Goal: Complete application form: Complete application form

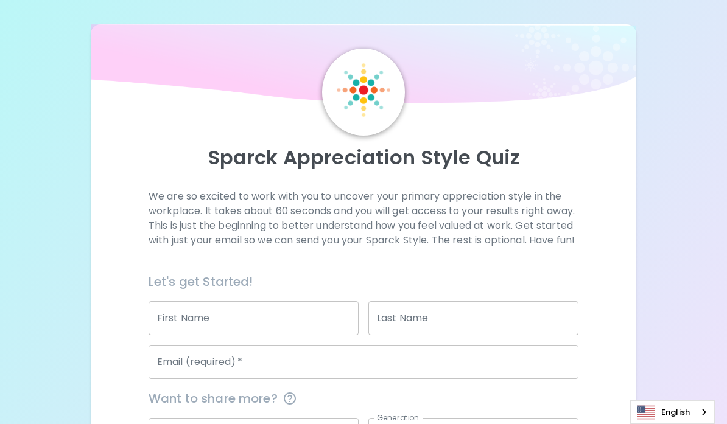
scroll to position [156, 0]
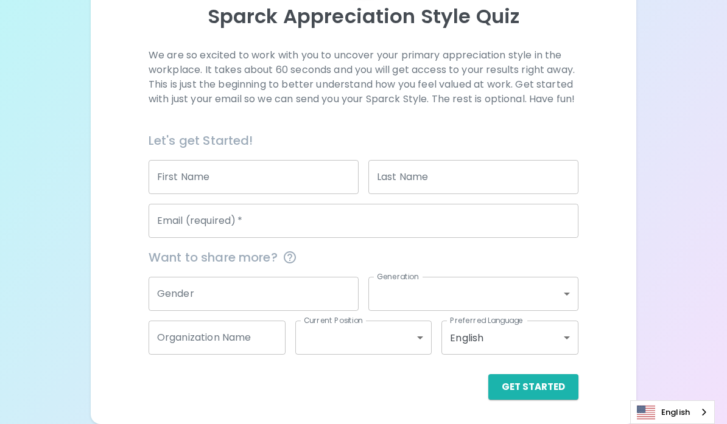
click at [254, 180] on input "First Name" at bounding box center [253, 177] width 210 height 34
type input "Makenzie"
type input "[PERSON_NAME]"
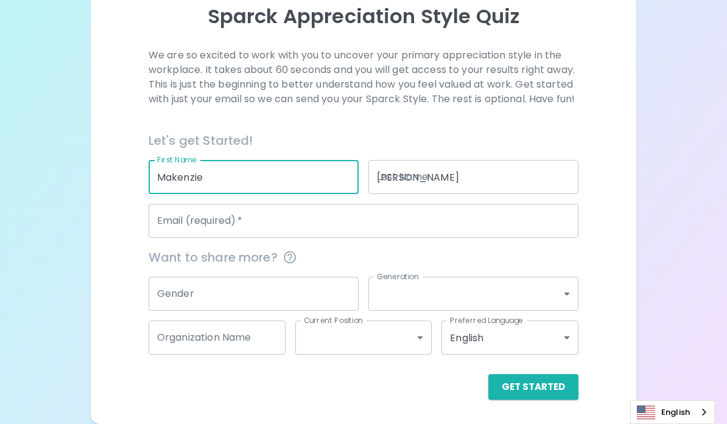
type input "[EMAIL_ADDRESS][DOMAIN_NAME]"
click at [243, 280] on input "Gender" at bounding box center [253, 294] width 210 height 34
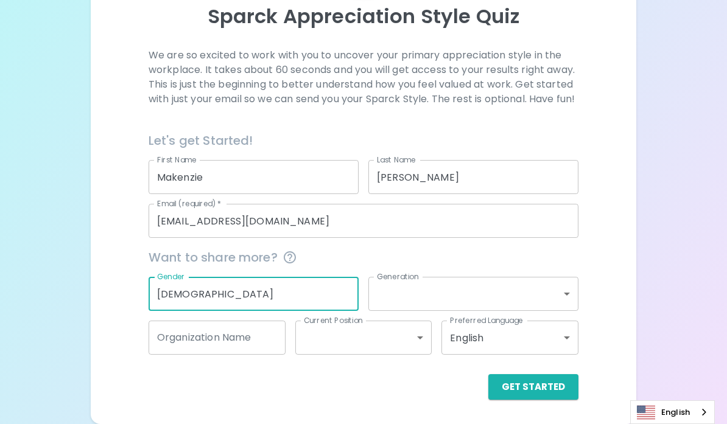
type input "[DEMOGRAPHIC_DATA]"
click at [425, 309] on body "Sparck Appreciation Style Quiz We are so excited to work with you to uncover yo…" at bounding box center [363, 141] width 727 height 565
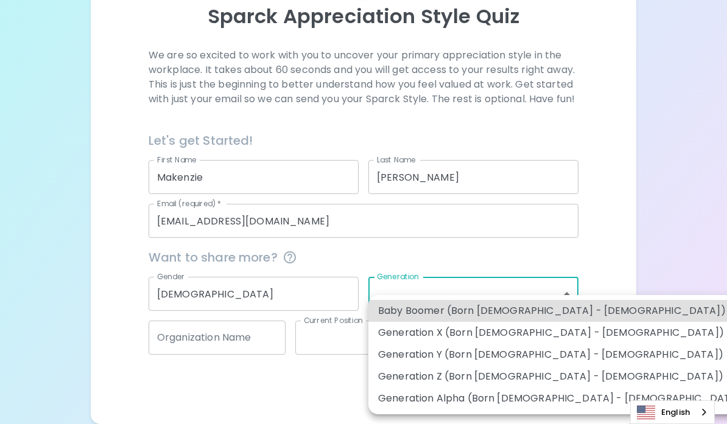
click at [423, 369] on li "Generation Z (Born [DEMOGRAPHIC_DATA] - [DEMOGRAPHIC_DATA])" at bounding box center [561, 377] width 387 height 22
type input "generation_z"
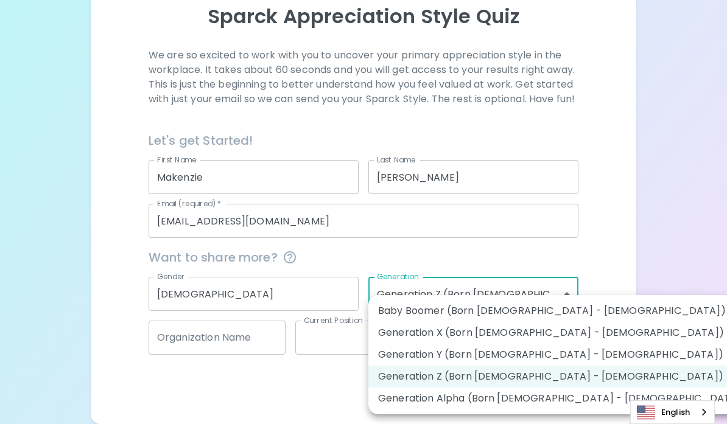
click at [439, 289] on body "Sparck Appreciation Style Quiz We are so excited to work with you to uncover yo…" at bounding box center [363, 141] width 727 height 565
click at [444, 259] on div at bounding box center [363, 212] width 727 height 424
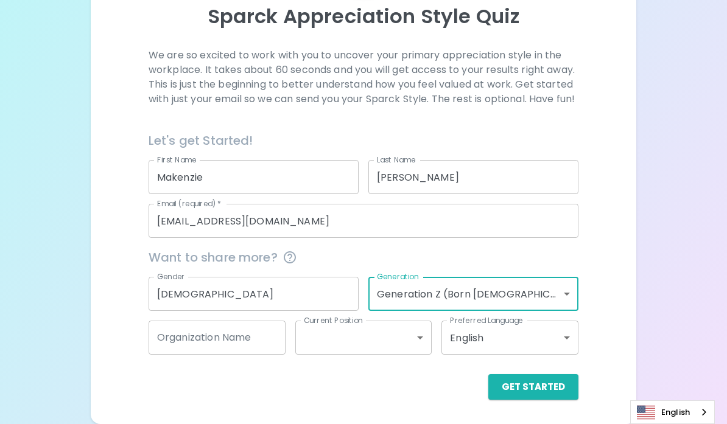
click at [546, 382] on button "Get Started" at bounding box center [533, 387] width 90 height 26
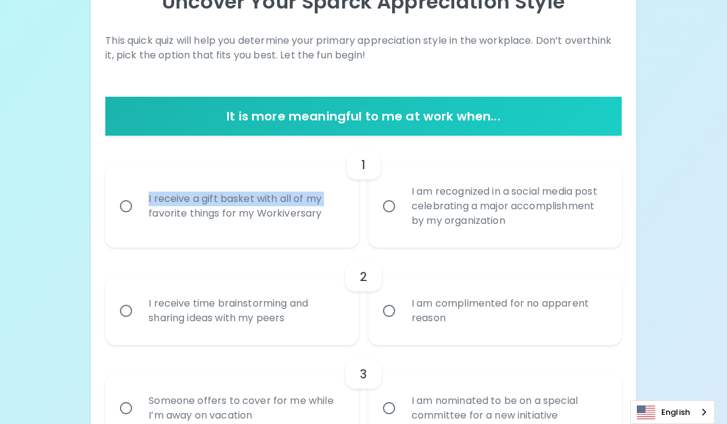
click at [140, 206] on div "I receive a gift basket with all of my favorite things for my Workiversary" at bounding box center [245, 206] width 213 height 58
click at [133, 203] on input "I receive a gift basket with all of my favorite things for my Workiversary" at bounding box center [126, 207] width 26 height 26
radio input "true"
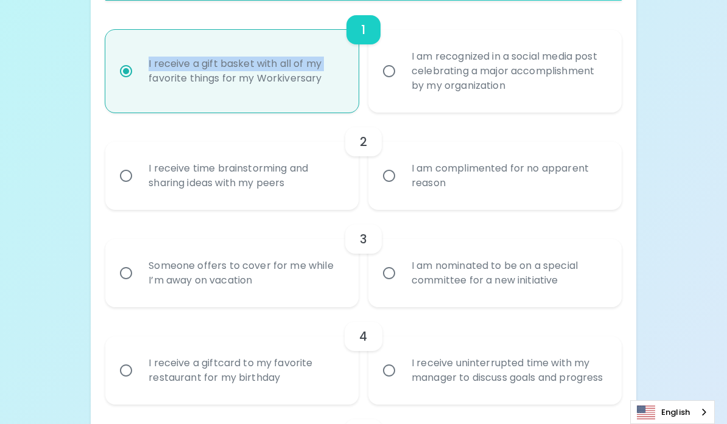
scroll to position [291, 0]
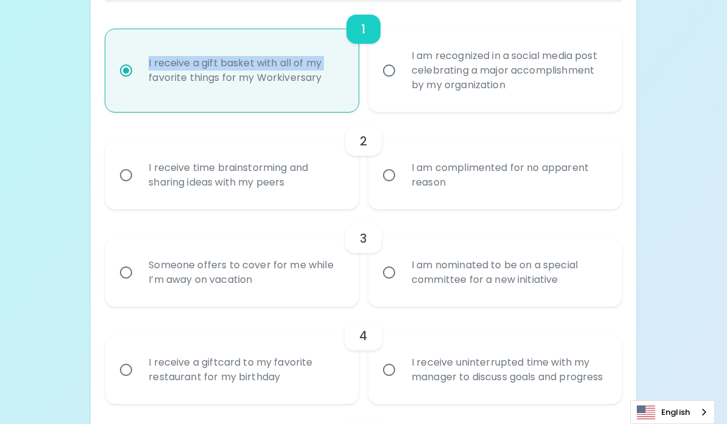
click at [382, 173] on input "I am complimented for no apparent reason" at bounding box center [389, 175] width 26 height 26
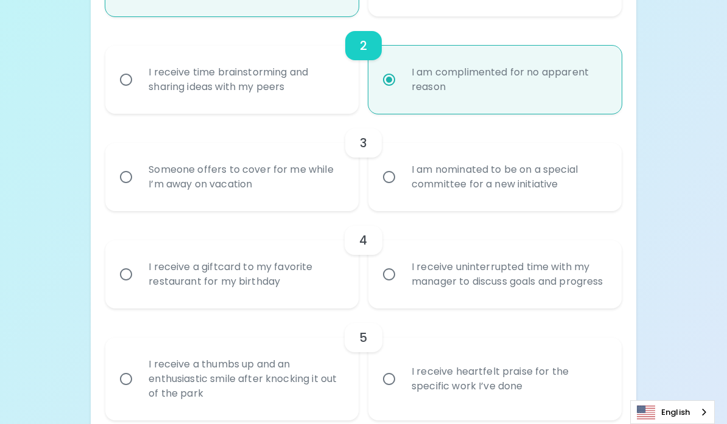
scroll to position [389, 0]
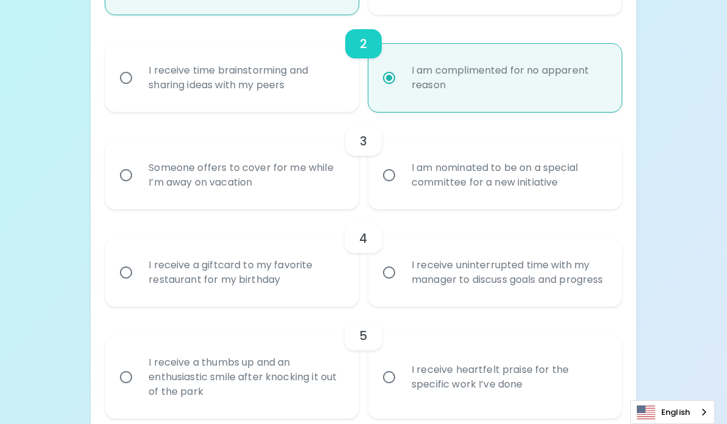
radio input "true"
click at [388, 173] on input "I am nominated to be on a special committee for a new initiative" at bounding box center [389, 175] width 26 height 26
radio input "false"
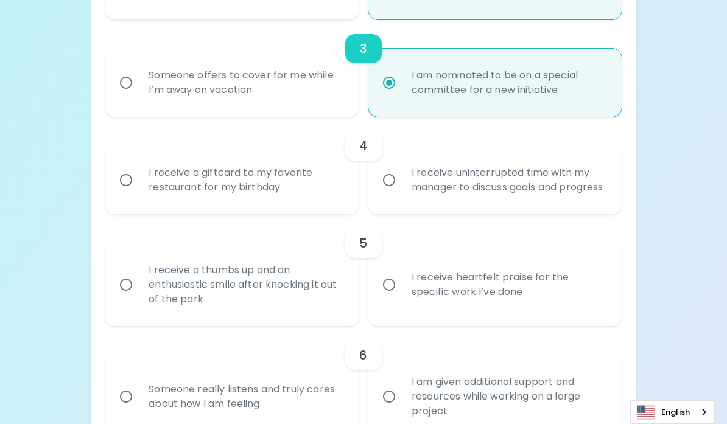
scroll to position [486, 0]
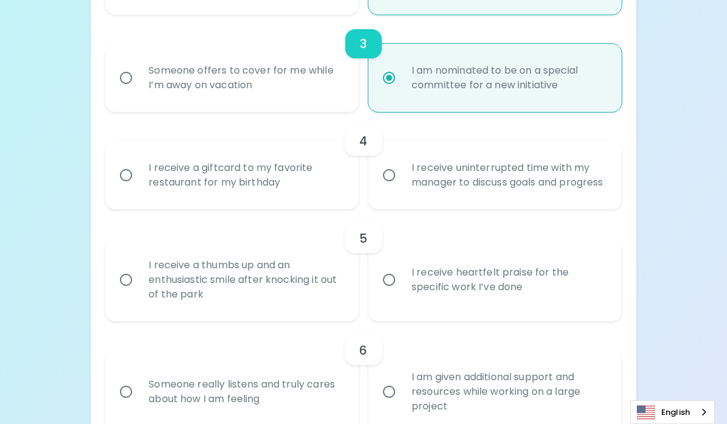
radio input "true"
click at [388, 173] on input "I receive uninterrupted time with my manager to discuss goals and progress" at bounding box center [389, 175] width 26 height 26
radio input "false"
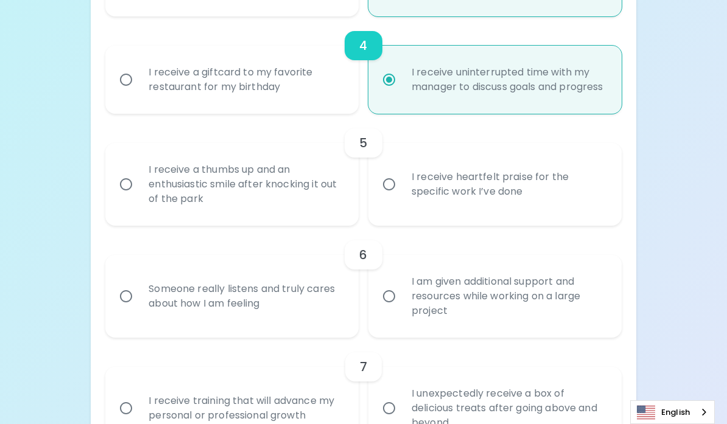
scroll to position [584, 0]
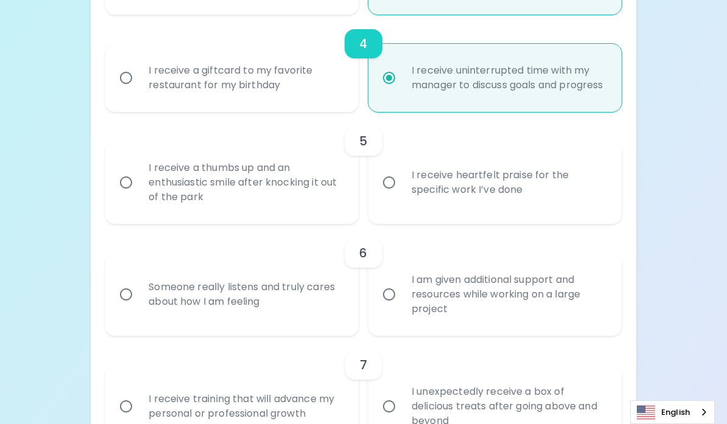
radio input "true"
click at [384, 195] on input "I receive heartfelt praise for the specific work I’ve done" at bounding box center [389, 183] width 26 height 26
radio input "false"
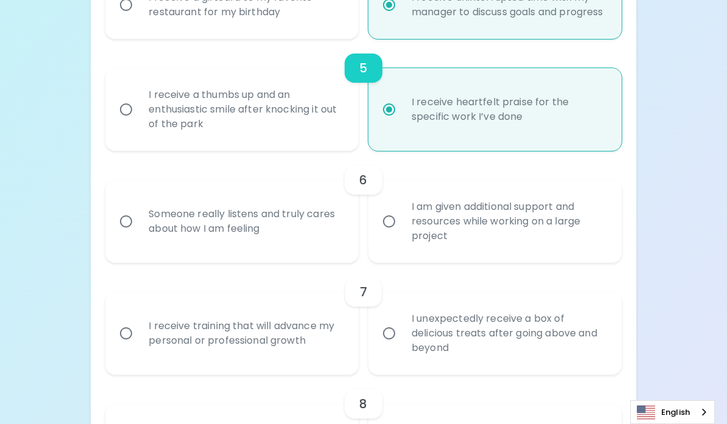
scroll to position [681, 0]
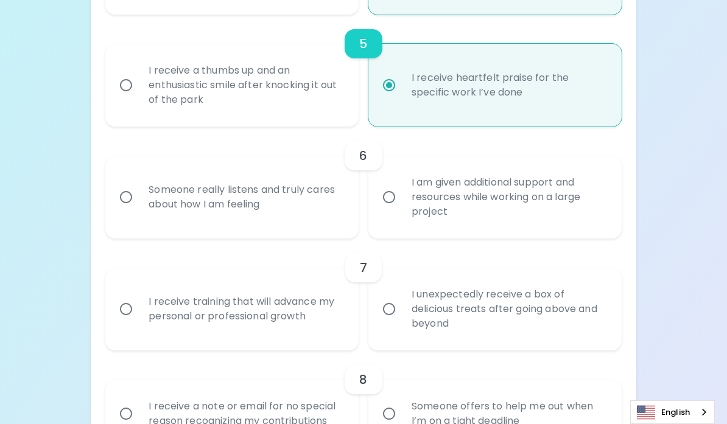
radio input "true"
click at [386, 207] on input "I am given additional support and resources while working on a large project" at bounding box center [389, 197] width 26 height 26
radio input "false"
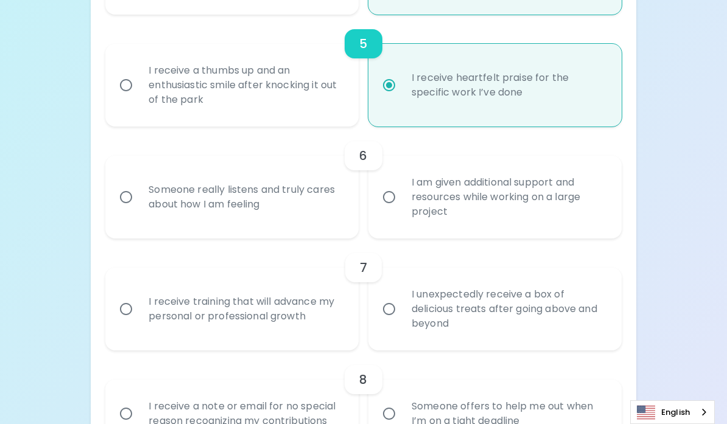
radio input "false"
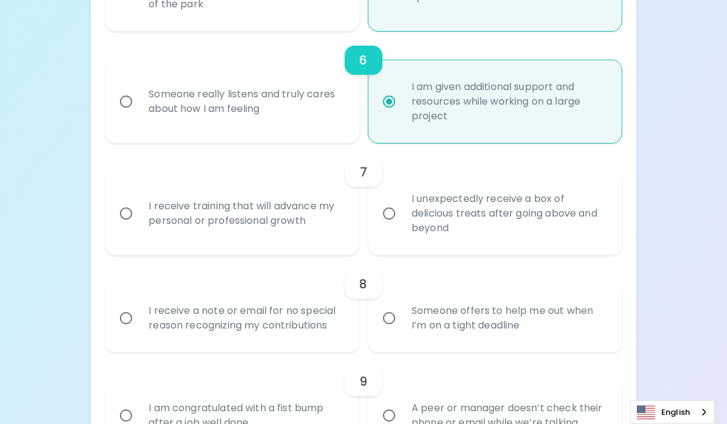
scroll to position [778, 0]
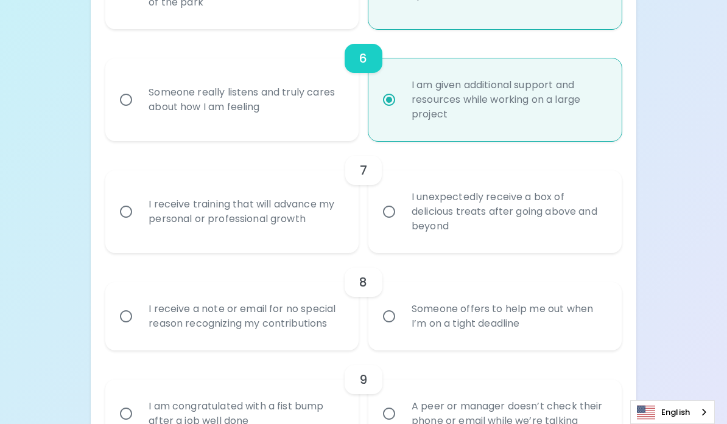
radio input "true"
click at [125, 222] on input "I receive training that will advance my personal or professional growth" at bounding box center [126, 212] width 26 height 26
radio input "false"
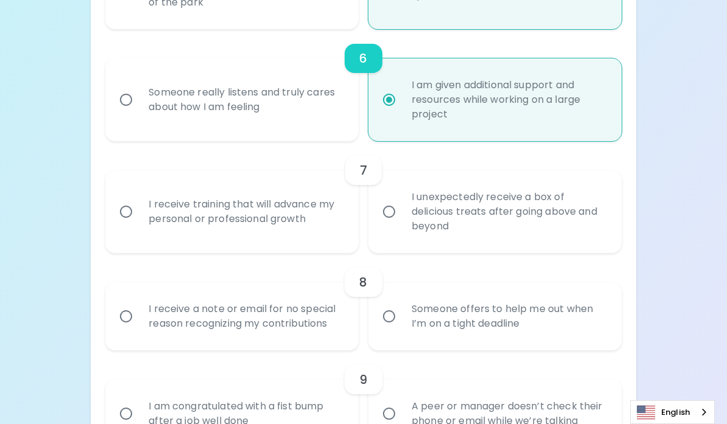
radio input "false"
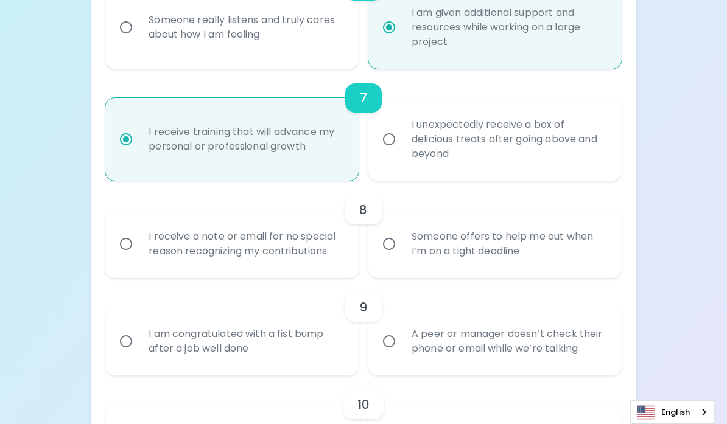
scroll to position [876, 0]
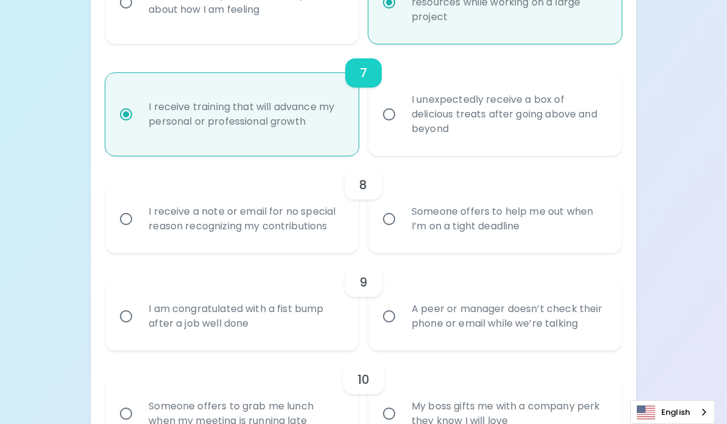
radio input "true"
click at [125, 230] on input "I receive a note or email for no special reason recognizing my contributions" at bounding box center [126, 219] width 26 height 26
radio input "false"
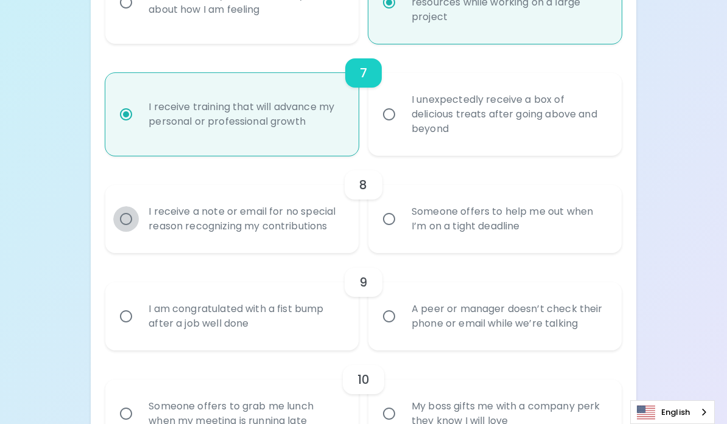
radio input "false"
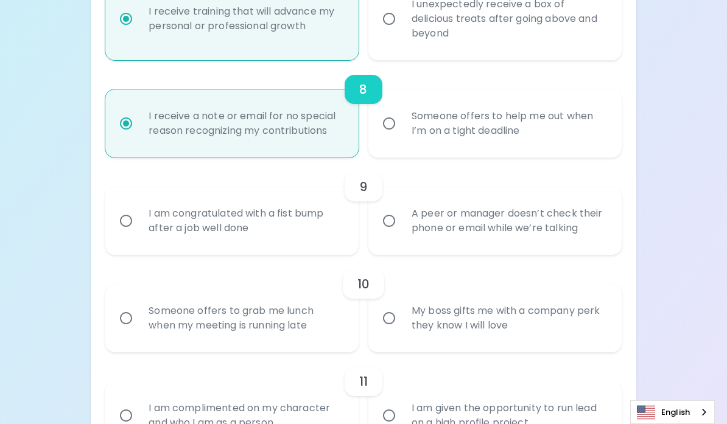
scroll to position [973, 0]
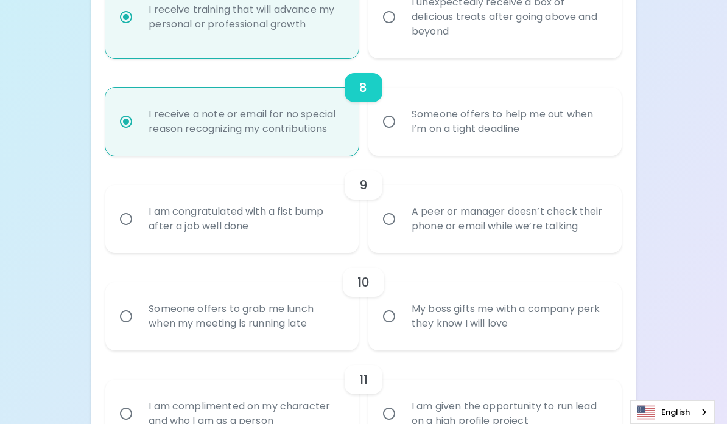
radio input "true"
click at [127, 232] on input "I am congratulated with a fist bump after a job well done" at bounding box center [126, 219] width 26 height 26
radio input "false"
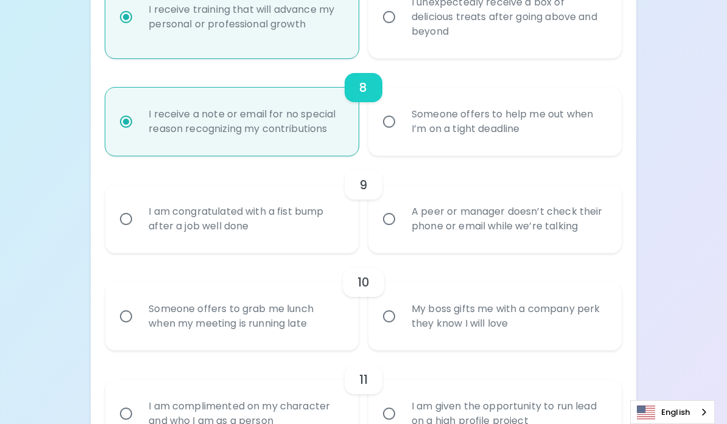
radio input "false"
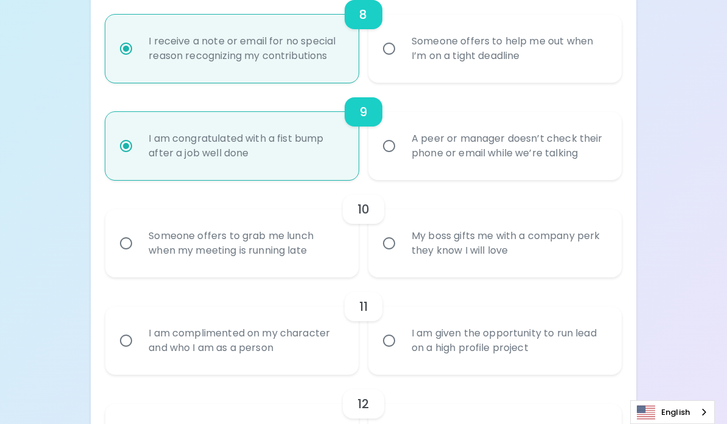
scroll to position [1070, 0]
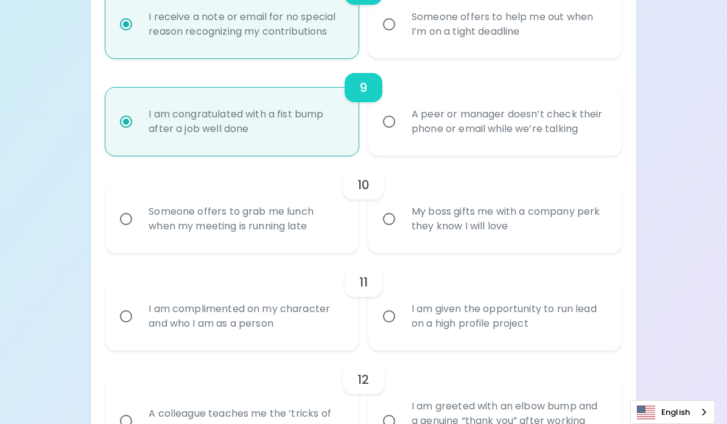
radio input "true"
click at [127, 231] on input "Someone offers to grab me lunch when my meeting is running late" at bounding box center [126, 219] width 26 height 26
radio input "false"
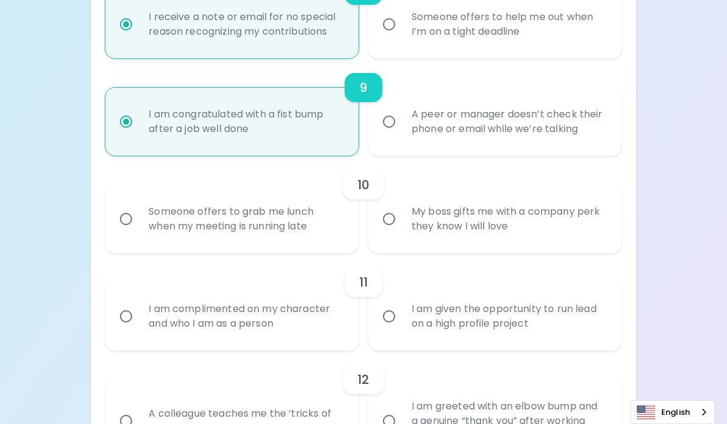
radio input "false"
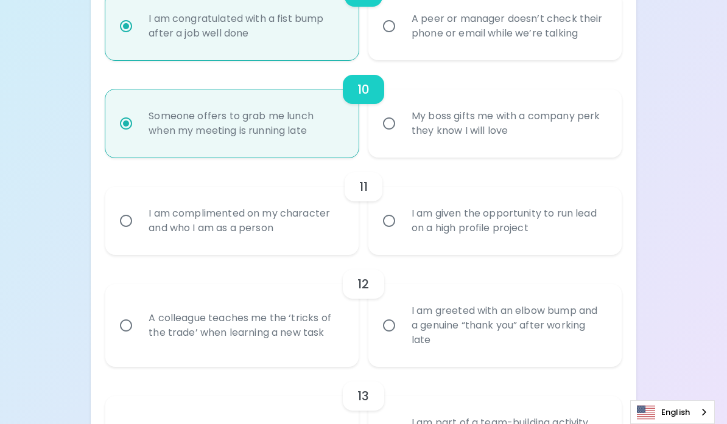
scroll to position [1168, 0]
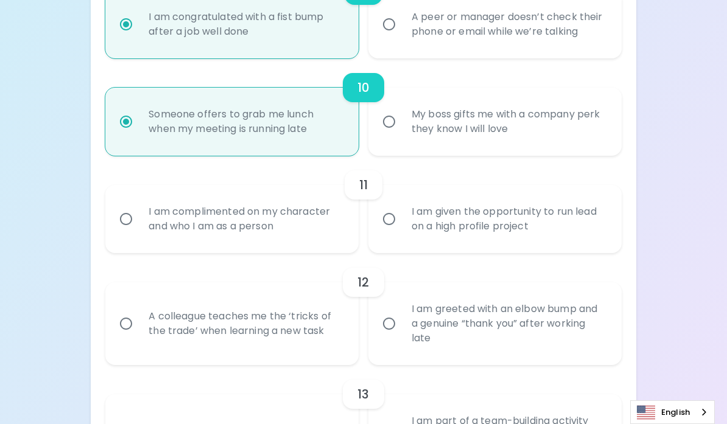
radio input "true"
click at [127, 231] on input "I am complimented on my character and who I am as a person" at bounding box center [126, 219] width 26 height 26
radio input "false"
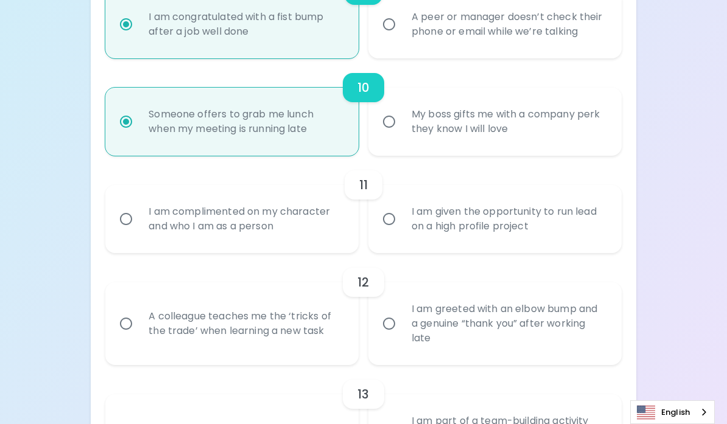
radio input "false"
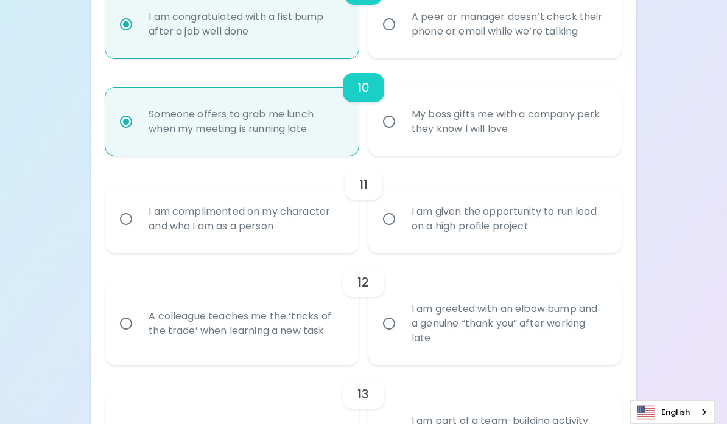
radio input "false"
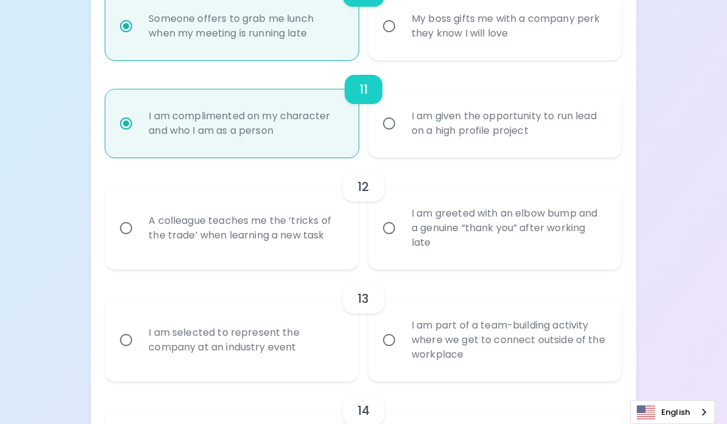
scroll to position [1265, 0]
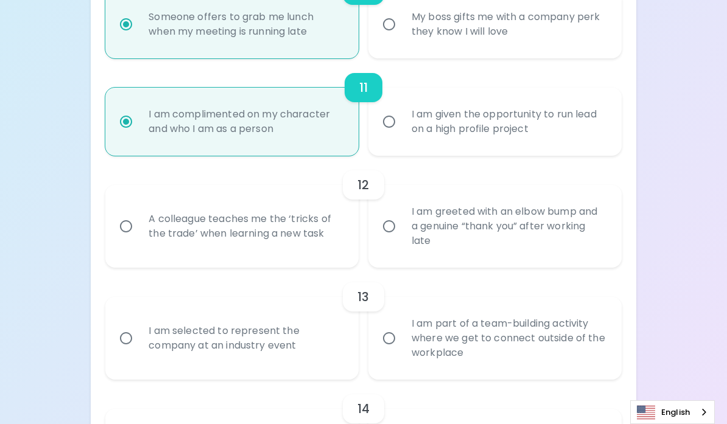
radio input "true"
click at [382, 237] on input "I am greeted with an elbow bump and a genuine “thank you” after working late" at bounding box center [389, 227] width 26 height 26
radio input "false"
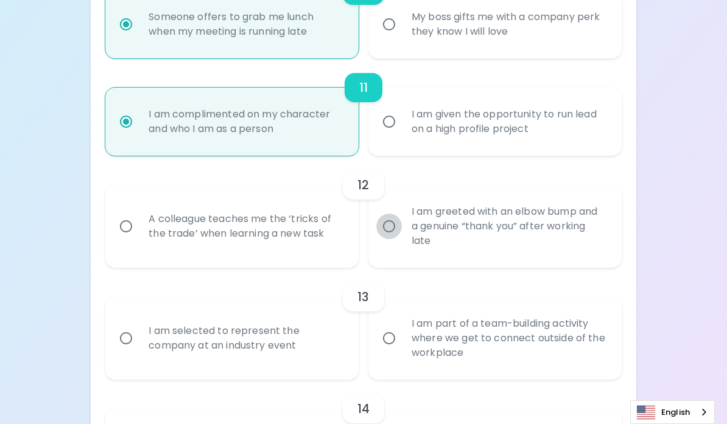
radio input "false"
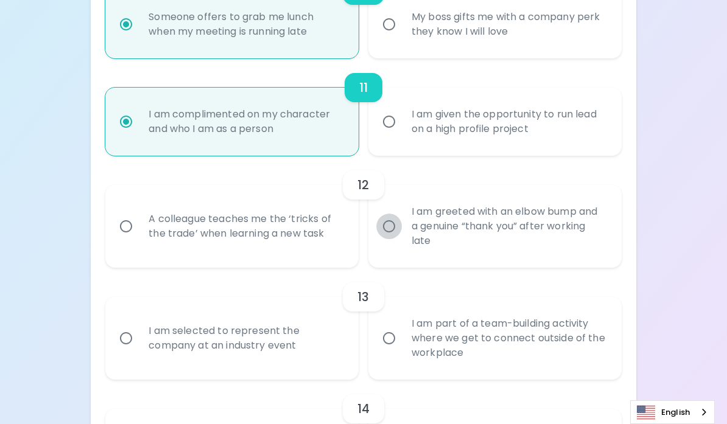
radio input "false"
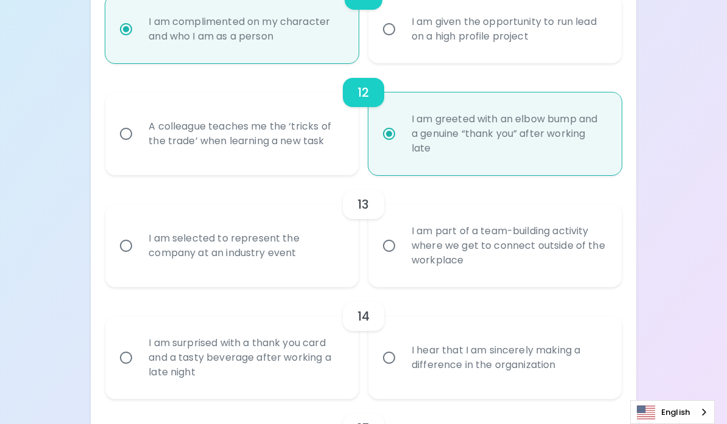
scroll to position [1363, 0]
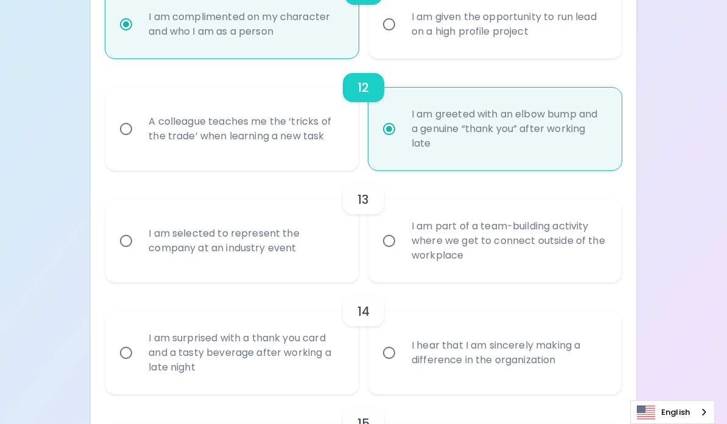
radio input "true"
click at [385, 254] on input "I am part of a team-building activity where we get to connect outside of the wo…" at bounding box center [389, 241] width 26 height 26
radio input "false"
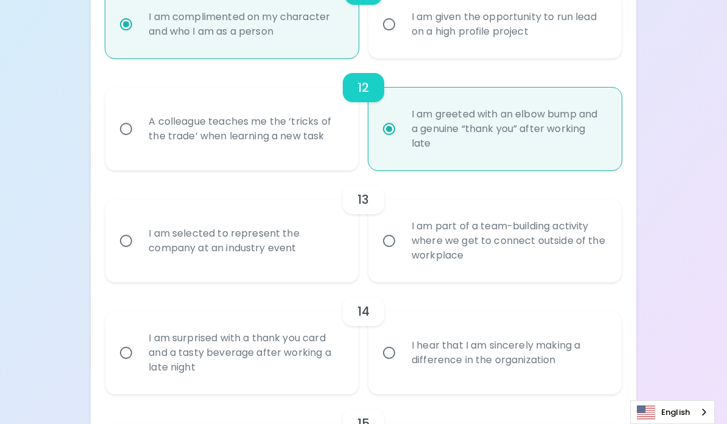
radio input "false"
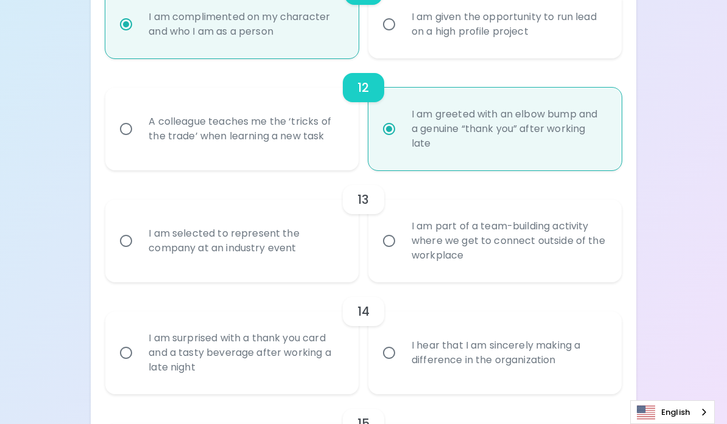
radio input "false"
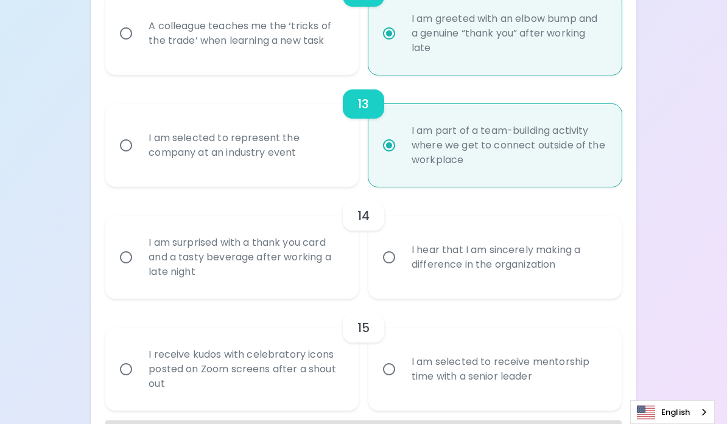
scroll to position [1460, 0]
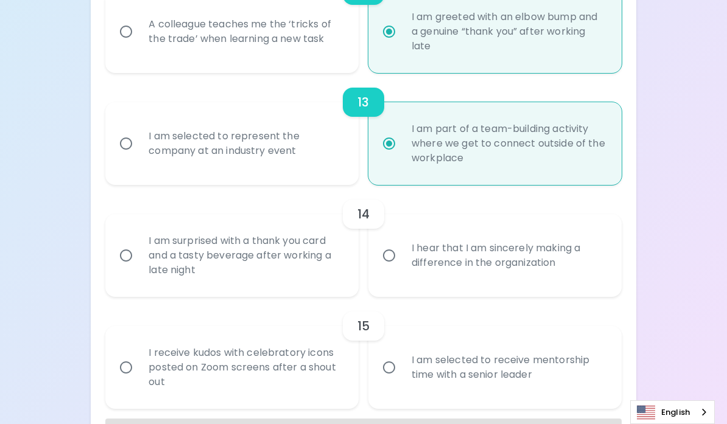
radio input "true"
click at [127, 268] on input "I am surprised with a thank you card and a tasty beverage after working a late …" at bounding box center [126, 256] width 26 height 26
radio input "false"
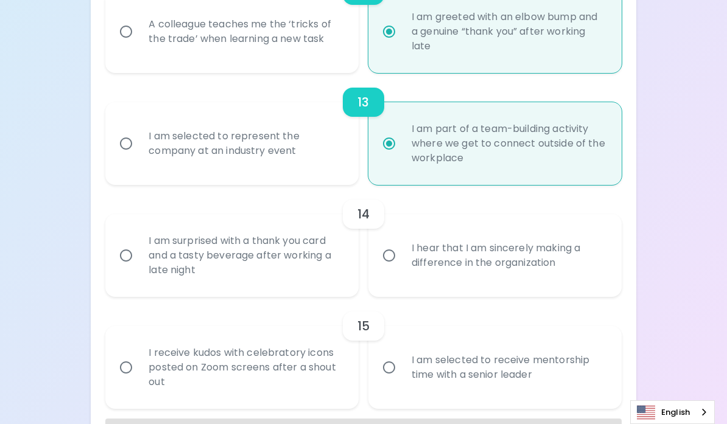
radio input "false"
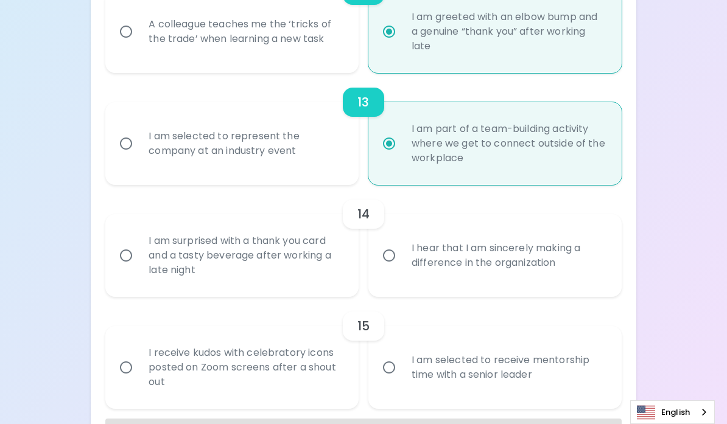
radio input "false"
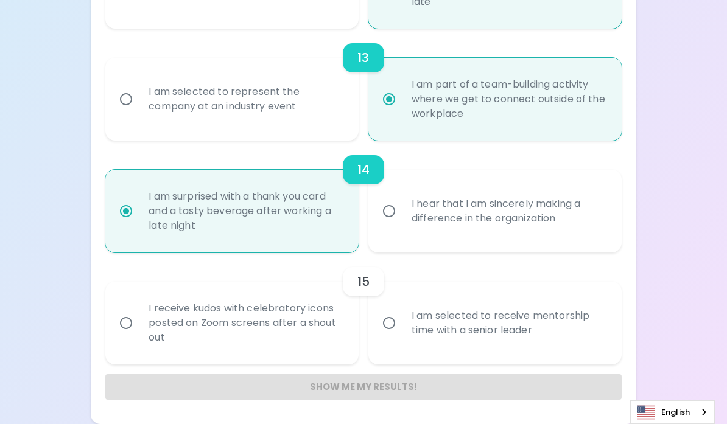
scroll to position [1519, 0]
radio input "true"
click at [391, 206] on input "I hear that I am sincerely making a difference in the organization" at bounding box center [389, 211] width 26 height 26
radio input "false"
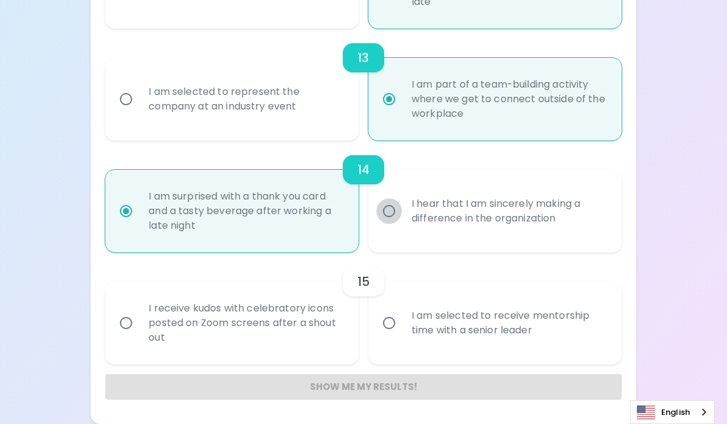
radio input "false"
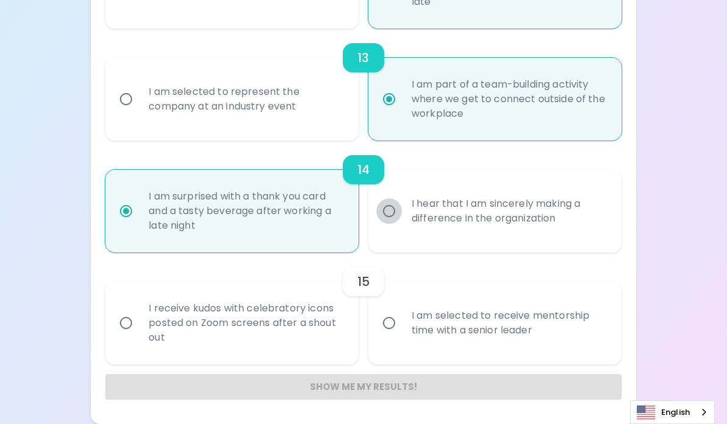
radio input "false"
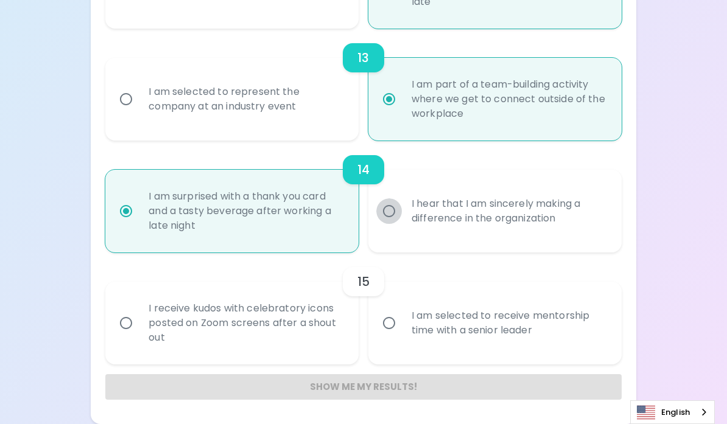
radio input "true"
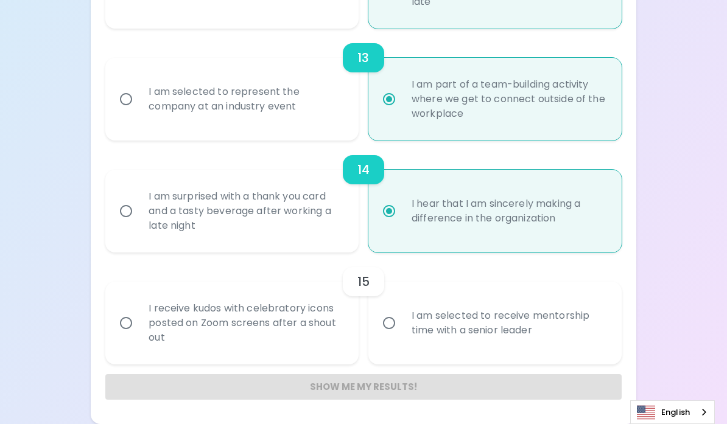
radio input "true"
click at [124, 331] on input "I receive kudos with celebratory icons posted on Zoom screens after a shout out" at bounding box center [126, 323] width 26 height 26
radio input "false"
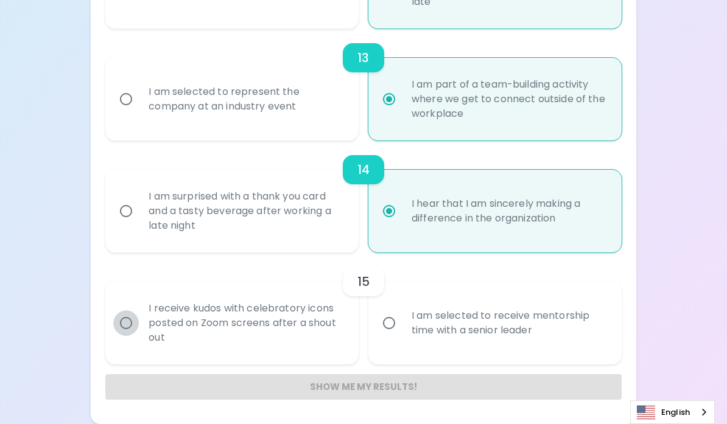
radio input "false"
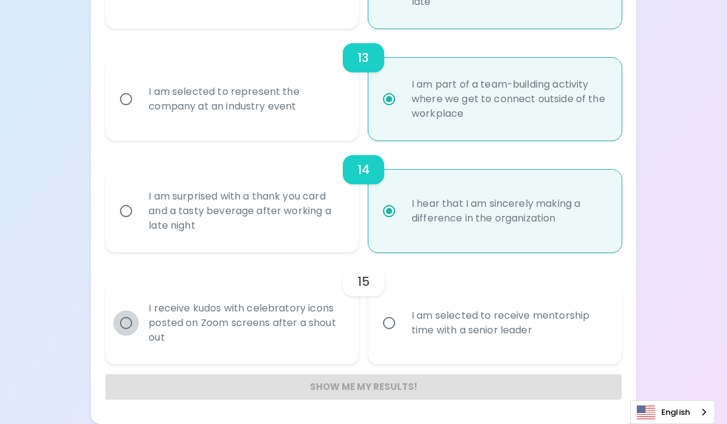
radio input "false"
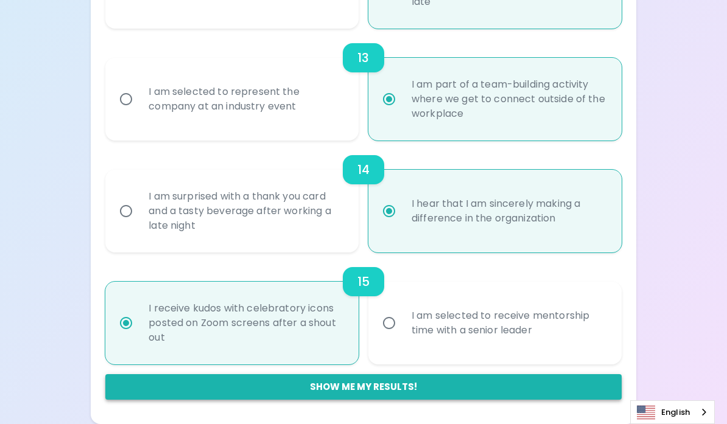
radio input "true"
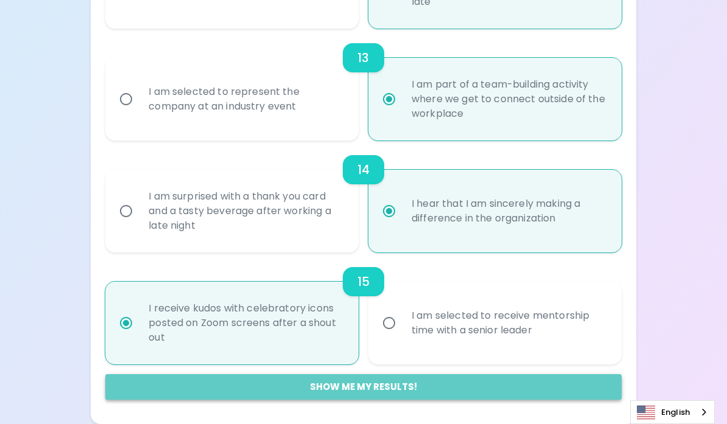
click at [273, 388] on button "Show me my results!" at bounding box center [363, 387] width 516 height 26
radio input "false"
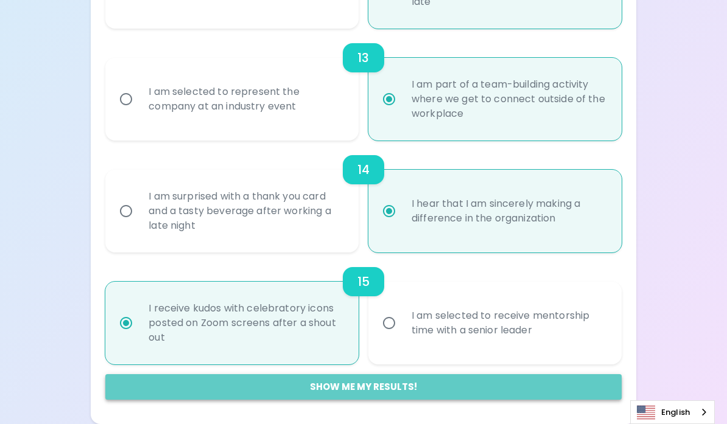
radio input "false"
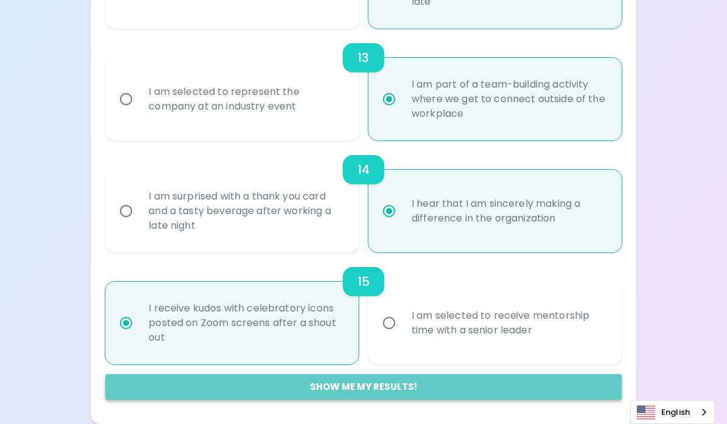
radio input "false"
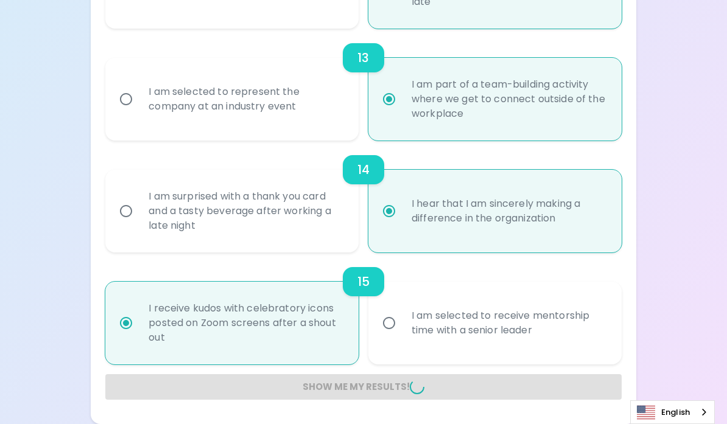
radio input "false"
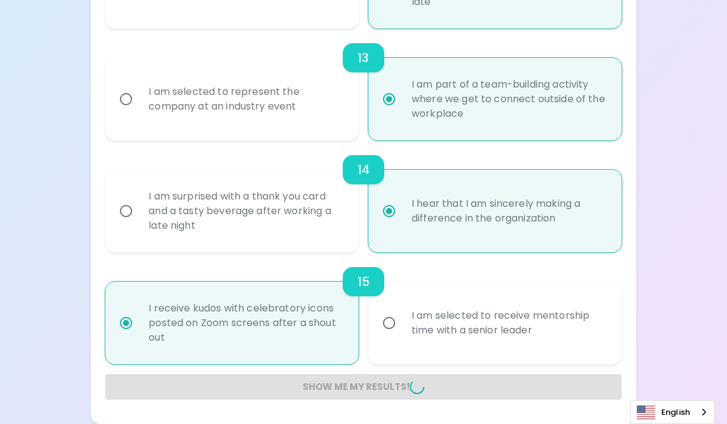
radio input "false"
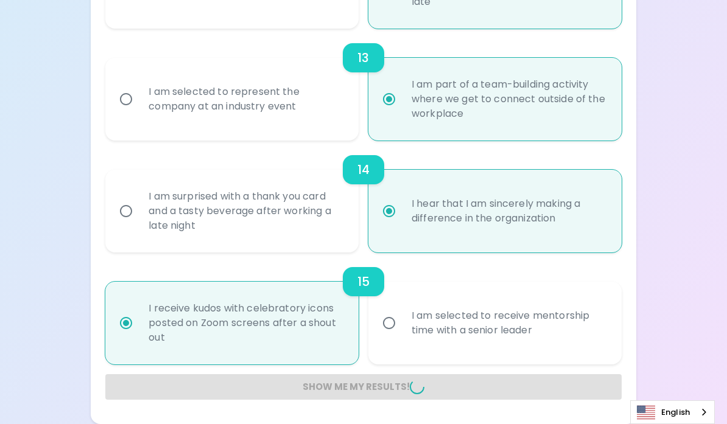
radio input "false"
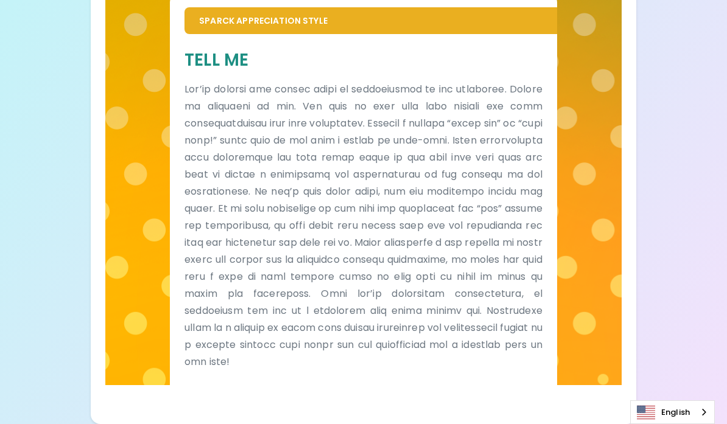
scroll to position [0, 0]
